Goal: Navigation & Orientation: Understand site structure

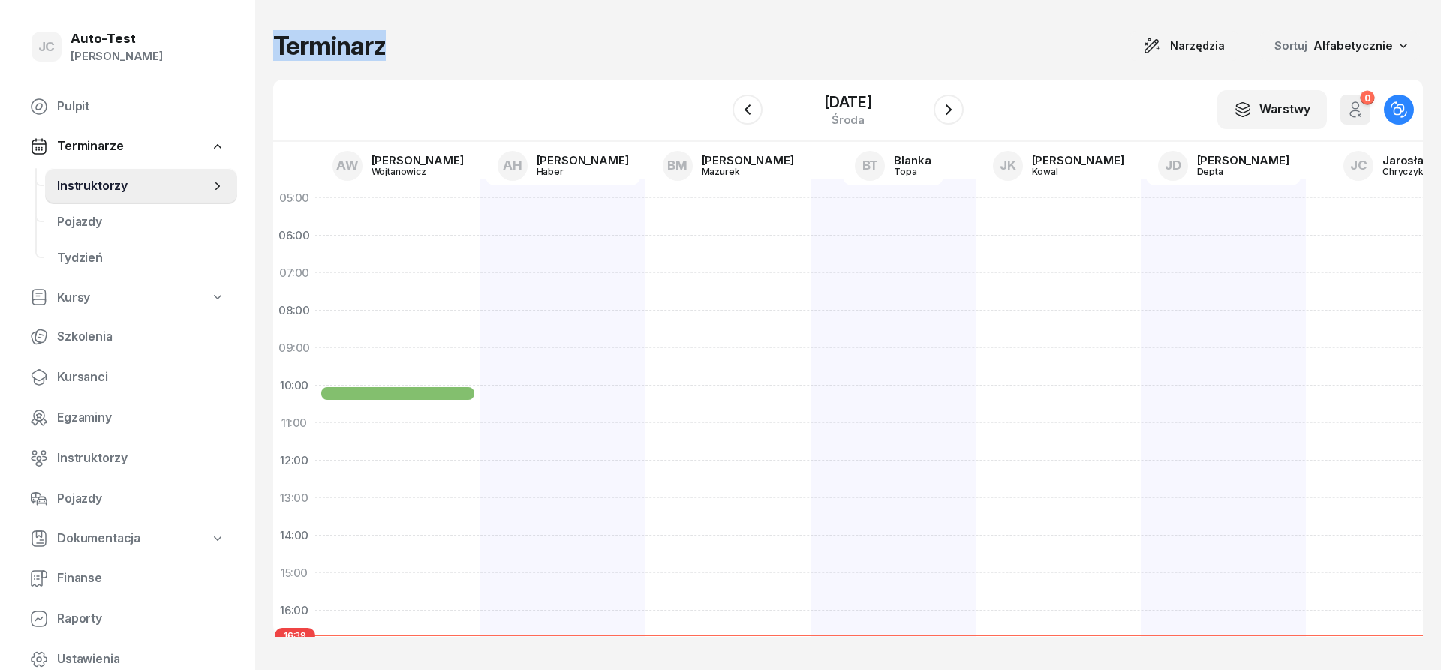
drag, startPoint x: 275, startPoint y: 38, endPoint x: 402, endPoint y: 51, distance: 127.5
click at [395, 50] on div "Terminarz Narzędzia Sortuj Alfabetycznie" at bounding box center [848, 46] width 1150 height 32
click at [418, 50] on div "Terminarz Narzędzia Sortuj Alfabetycznie" at bounding box center [848, 46] width 1150 height 32
drag, startPoint x: 398, startPoint y: 51, endPoint x: 278, endPoint y: 49, distance: 120.1
click at [278, 49] on div "Terminarz Narzędzia Sortuj Alfabetycznie" at bounding box center [848, 46] width 1150 height 32
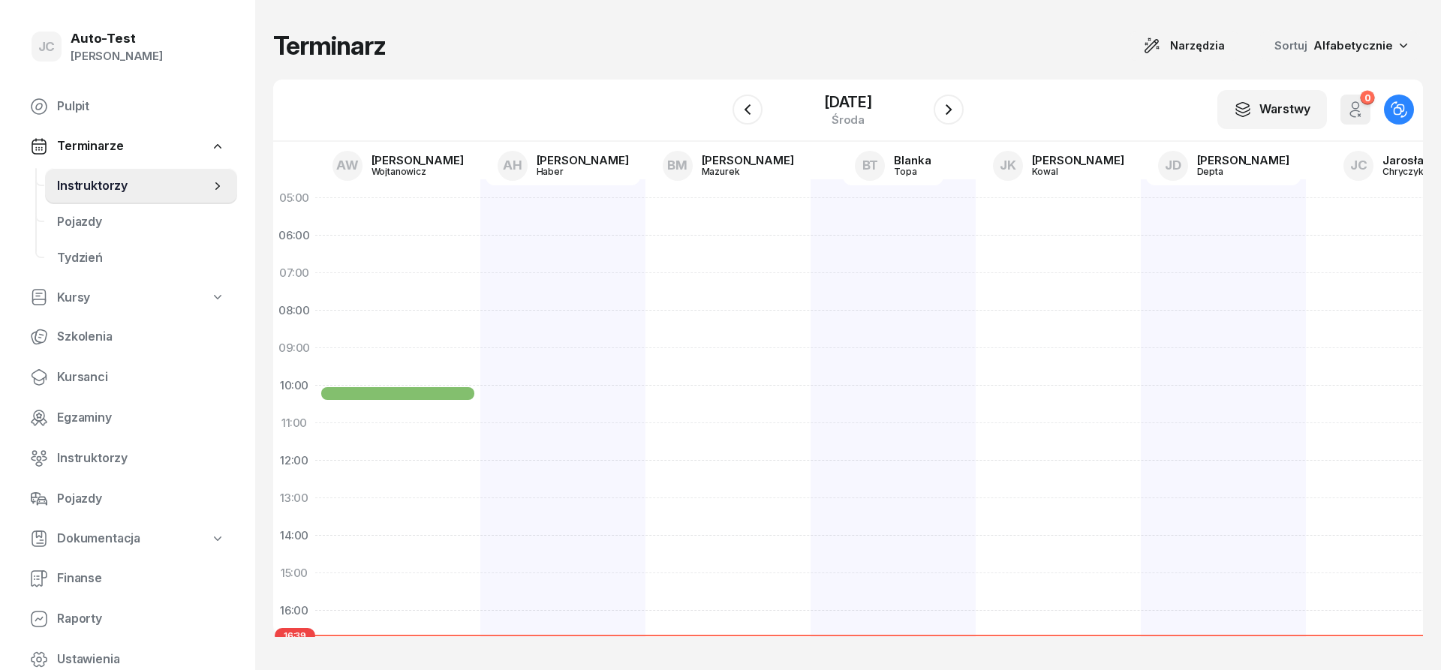
click at [278, 49] on h1 "Terminarz" at bounding box center [329, 45] width 113 height 27
drag, startPoint x: 278, startPoint y: 49, endPoint x: 418, endPoint y: 53, distance: 140.4
click at [399, 51] on div "Terminarz Narzędzia Sortuj Alfabetycznie" at bounding box center [848, 46] width 1150 height 32
click at [424, 53] on div "Terminarz Narzędzia Sortuj Alfabetycznie" at bounding box center [848, 46] width 1150 height 32
drag, startPoint x: 365, startPoint y: 47, endPoint x: 274, endPoint y: 49, distance: 91.6
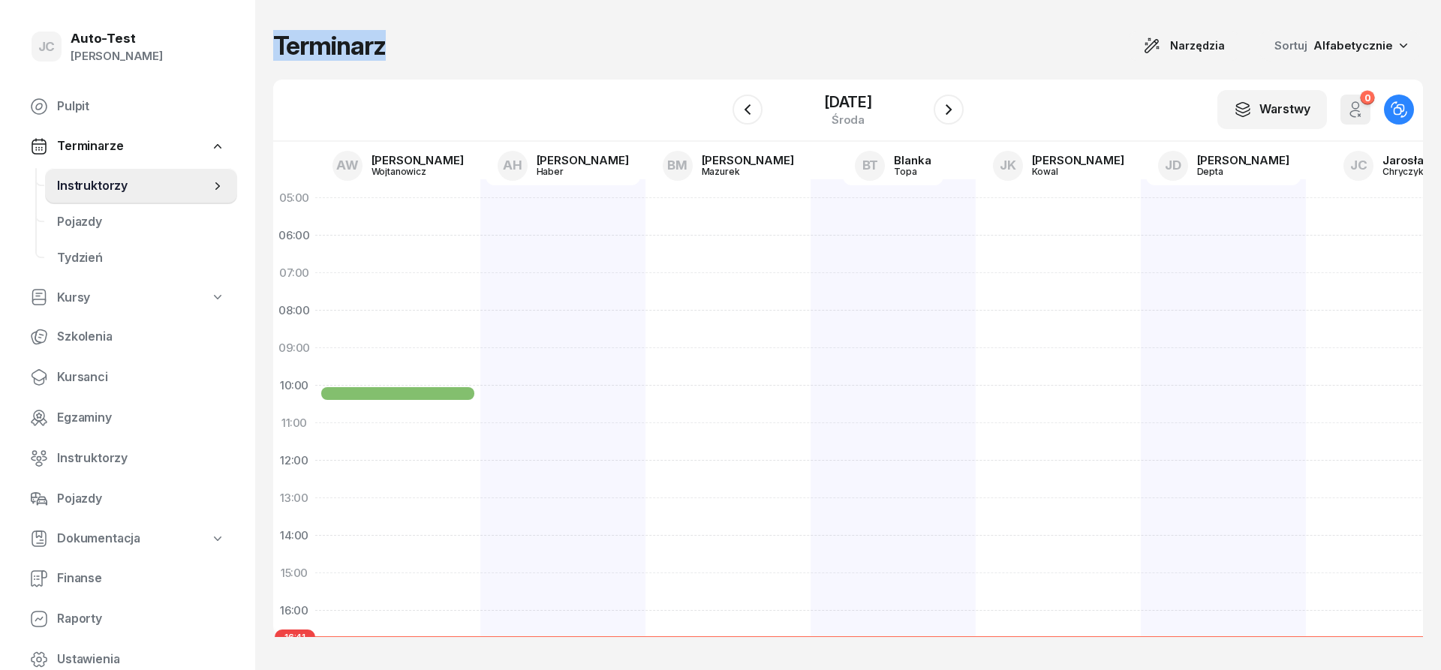
click at [274, 49] on div "Terminarz Narzędzia Sortuj Alfabetycznie" at bounding box center [848, 46] width 1150 height 32
click at [274, 49] on h1 "Terminarz" at bounding box center [329, 45] width 113 height 27
drag, startPoint x: 276, startPoint y: 49, endPoint x: 292, endPoint y: 48, distance: 15.8
click at [292, 48] on h1 "Terminarz" at bounding box center [329, 45] width 113 height 27
click at [302, 48] on h1 "Terminarz" at bounding box center [329, 45] width 113 height 27
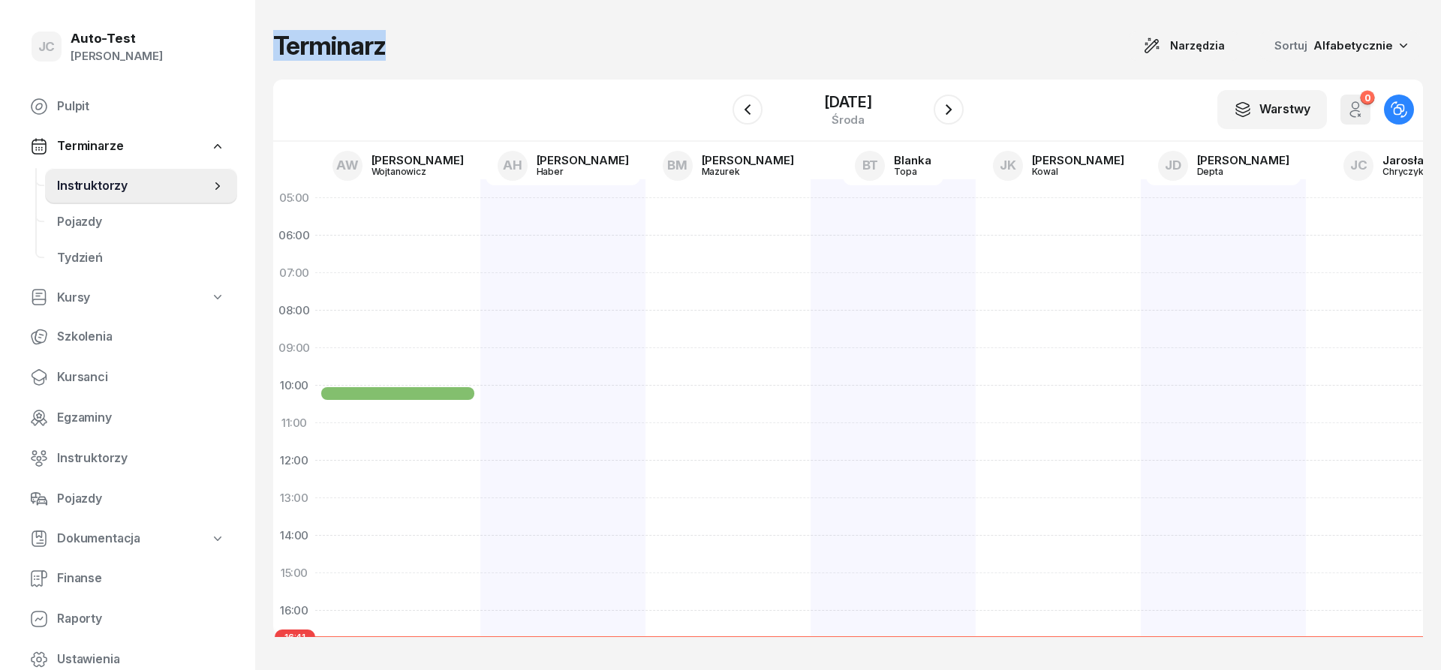
drag, startPoint x: 277, startPoint y: 38, endPoint x: 386, endPoint y: 48, distance: 109.2
click at [386, 48] on div "Terminarz Narzędzia Sortuj Alfabetycznie" at bounding box center [848, 46] width 1150 height 32
click at [393, 51] on div "Terminarz Narzędzia Sortuj Alfabetycznie" at bounding box center [848, 46] width 1150 height 32
drag, startPoint x: 391, startPoint y: 48, endPoint x: 272, endPoint y: 44, distance: 119.4
click at [272, 44] on div "Terminarz Narzędzia Sortuj Alfabetycznie W Wybierz AW [PERSON_NAME] AH [PERSON_…" at bounding box center [848, 335] width 1186 height 670
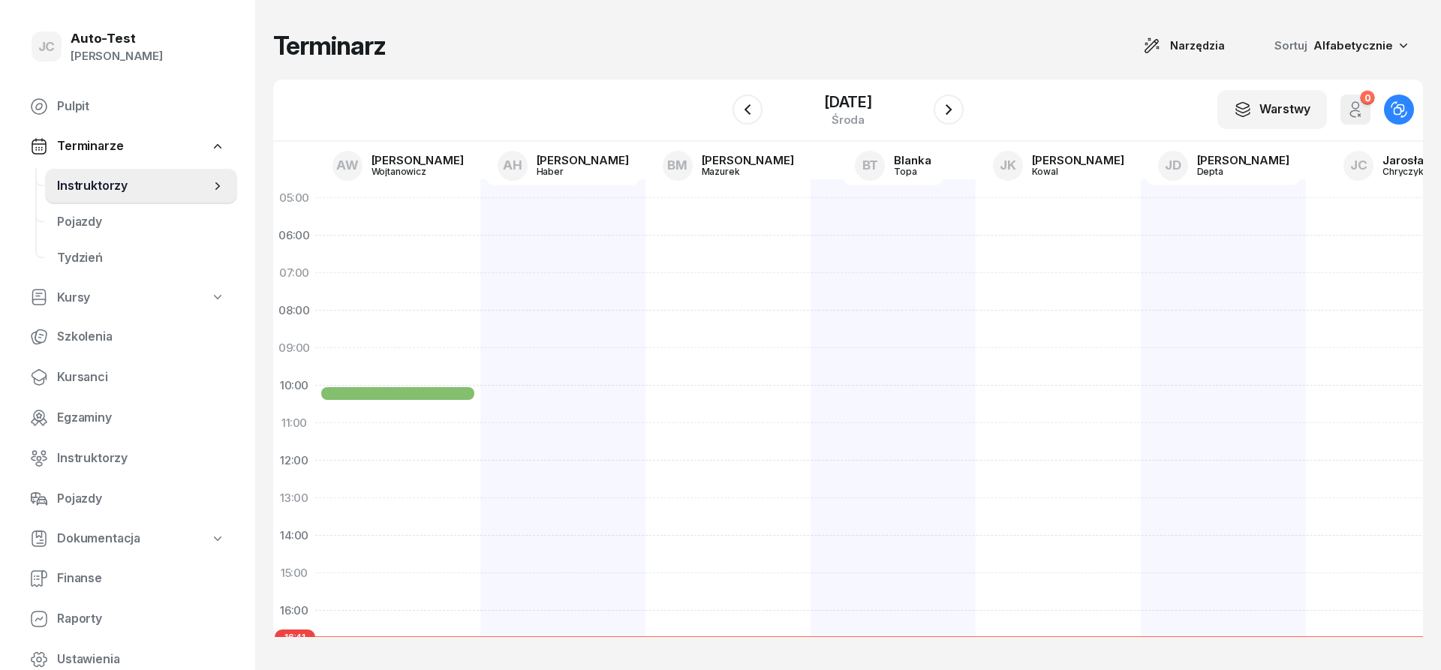
click at [272, 44] on div "Terminarz Narzędzia Sortuj Alfabetycznie W Wybierz AW [PERSON_NAME] AH [PERSON_…" at bounding box center [848, 335] width 1186 height 670
